Goal: Information Seeking & Learning: Learn about a topic

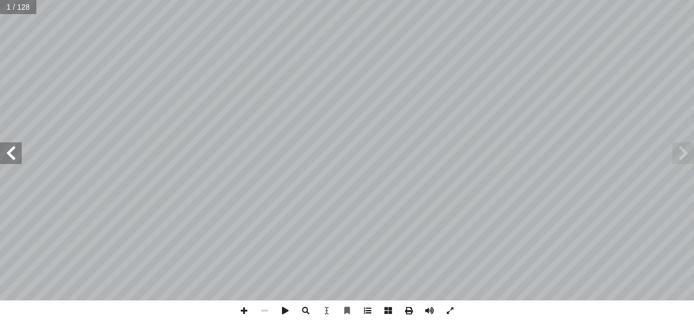
click at [373, 306] on span at bounding box center [367, 311] width 21 height 21
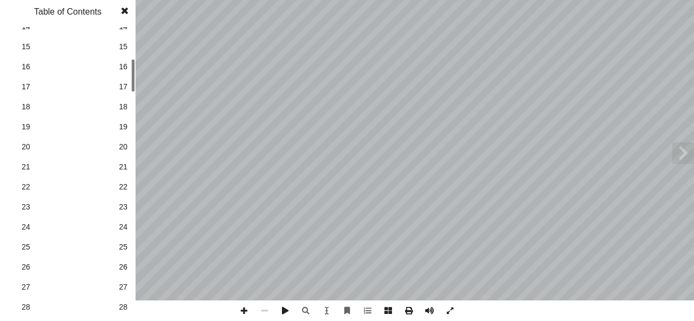
click at [124, 307] on span "28" at bounding box center [123, 307] width 9 height 11
click at [122, 10] on span at bounding box center [125, 11] width 20 height 22
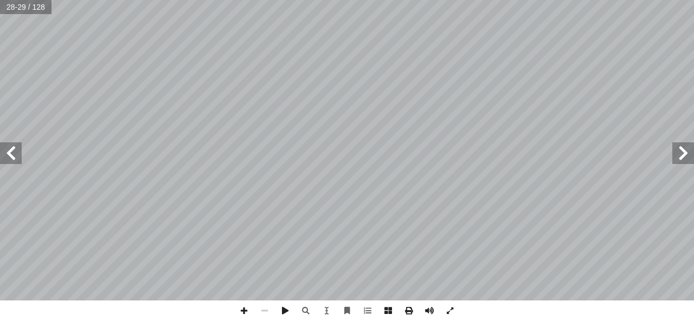
click at [13, 159] on span at bounding box center [11, 154] width 22 height 22
click at [14, 159] on span at bounding box center [11, 154] width 22 height 22
